Goal: Information Seeking & Learning: Learn about a topic

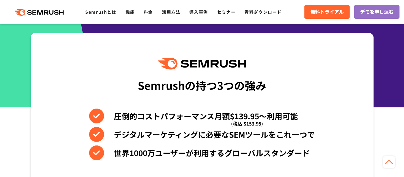
scroll to position [219, 0]
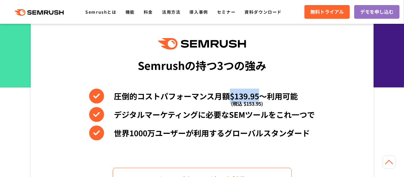
drag, startPoint x: 229, startPoint y: 98, endPoint x: 259, endPoint y: 94, distance: 30.1
click at [259, 94] on li "圧倒的コストパフォーマンス月額$139.95〜利用可能 (税込 $153.95)" at bounding box center [202, 96] width 226 height 15
click at [243, 115] on li "デジタルマーケティングに必要なSEMツールをこれ一つで" at bounding box center [202, 114] width 226 height 15
drag, startPoint x: 242, startPoint y: 104, endPoint x: 261, endPoint y: 104, distance: 19.7
click at [261, 104] on span "(税込 $153.95)" at bounding box center [247, 103] width 32 height 15
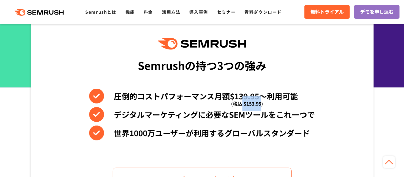
copy span "$153.95"
click at [378, 41] on div "Semrushの持つ3つの強み 圧倒的コストパフォーマンス月額$139.95〜利用可能 (税込 $153.95) デジタルマーケティングに必要なSEMツールを…" at bounding box center [202, 114] width 355 height 202
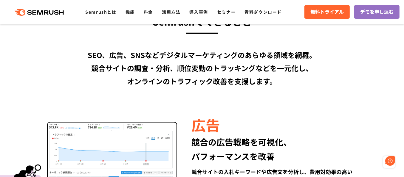
scroll to position [0, 0]
drag, startPoint x: 109, startPoint y: 0, endPoint x: 65, endPoint y: 82, distance: 93.1
click at [61, 84] on div "SEO、広告、SNSなどデジタルマーケティングのあらゆる領域を網羅。 競合サイトの調査・分析、順位変動のトラッキングなどを一元化し、 オンラインのトラフィック…" at bounding box center [202, 68] width 343 height 39
